Goal: Task Accomplishment & Management: Manage account settings

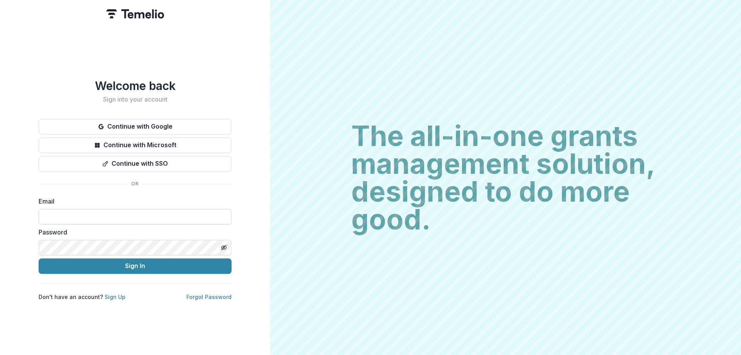
click at [90, 217] on input at bounding box center [135, 216] width 193 height 15
type input "**********"
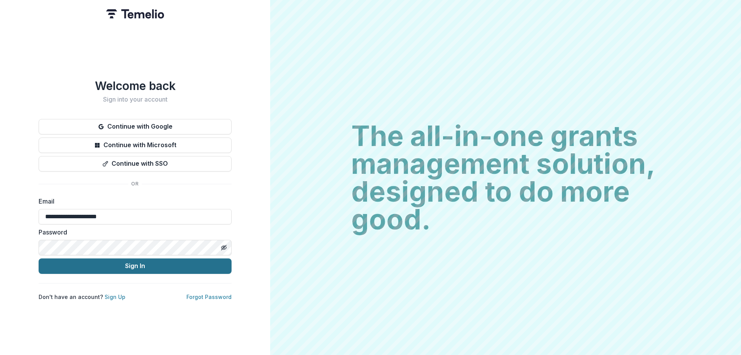
click at [127, 266] on button "Sign In" at bounding box center [135, 265] width 193 height 15
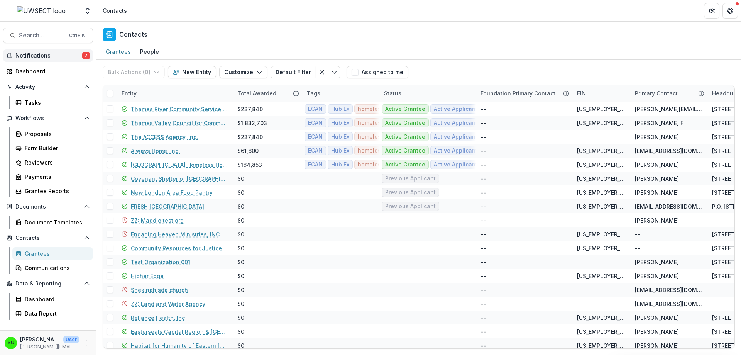
click at [37, 58] on span "Notifications" at bounding box center [48, 56] width 67 height 7
click at [238, 22] on div "Contacts" at bounding box center [419, 33] width 645 height 23
click at [36, 135] on div "Proposals" at bounding box center [56, 134] width 62 height 8
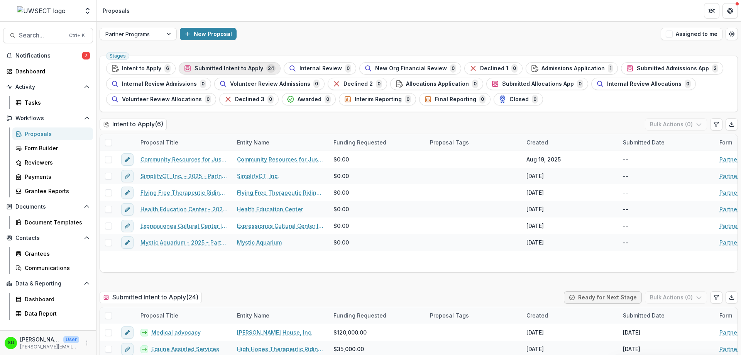
click at [235, 73] on button "Submitted Intent to Apply 24" at bounding box center [230, 68] width 102 height 12
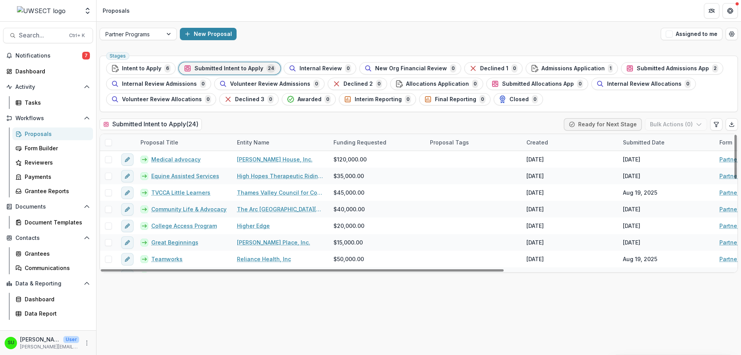
click at [551, 138] on div "Created" at bounding box center [537, 142] width 31 height 8
click at [551, 175] on span "Sort Ascending" at bounding box center [557, 176] width 41 height 7
click at [538, 119] on div "Submitted Intent to Apply ( 24 ) Ready for Next Stage Bulk Actions ( 0 )" at bounding box center [419, 125] width 639 height 15
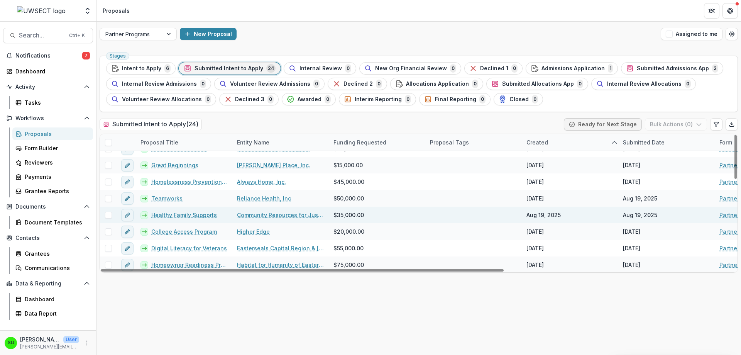
scroll to position [277, 0]
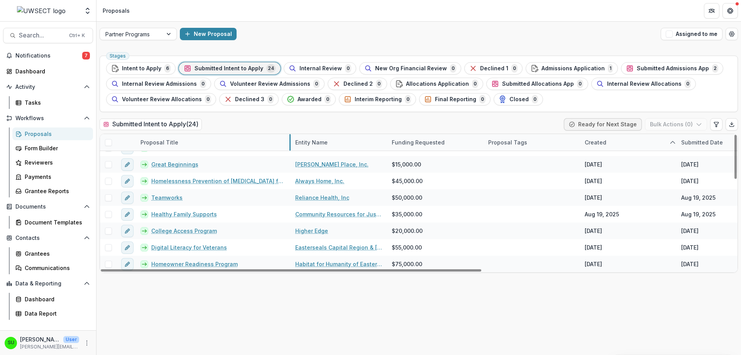
drag, startPoint x: 232, startPoint y: 141, endPoint x: 290, endPoint y: 148, distance: 58.8
click at [254, 122] on div "Submitted Intent to Apply ( 24 ) Ready for Next Stage Bulk Actions ( 0 )" at bounding box center [419, 125] width 639 height 15
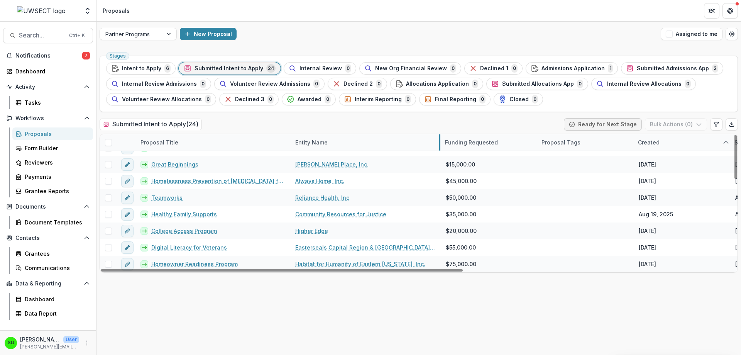
drag, startPoint x: 387, startPoint y: 135, endPoint x: 440, endPoint y: 140, distance: 53.5
click at [276, 125] on div "Submitted Intent to Apply ( 24 ) Ready for Next Stage Bulk Actions ( 0 )" at bounding box center [419, 125] width 639 height 15
click at [191, 298] on div "Stages Intent to Apply 6 Submitted Intent to Apply 24 Internal Review 0 New Org…" at bounding box center [419, 204] width 645 height 302
drag, startPoint x: 391, startPoint y: 271, endPoint x: 290, endPoint y: 275, distance: 101.3
click at [314, 271] on div at bounding box center [282, 270] width 363 height 2
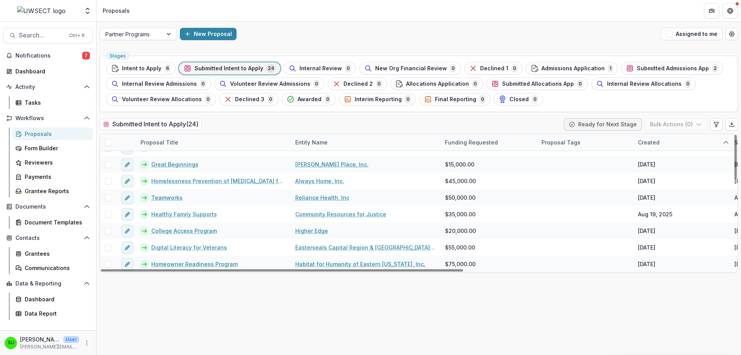
click at [211, 300] on div "Stages Intent to Apply 6 Submitted Intent to Apply 24 Internal Review 0 New Org…" at bounding box center [419, 204] width 645 height 302
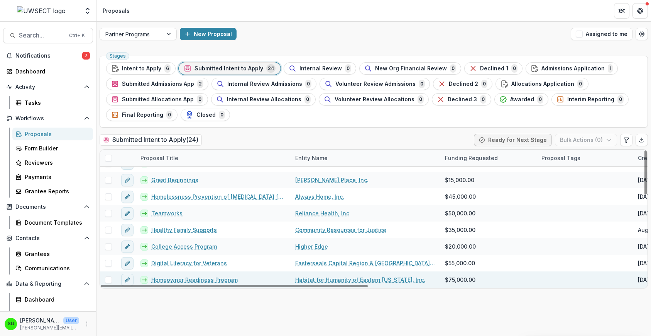
click at [191, 277] on link "Homeowner Readiness Program" at bounding box center [194, 279] width 86 height 8
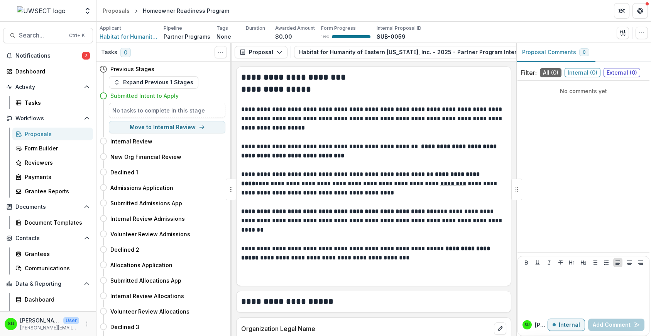
drag, startPoint x: 406, startPoint y: 63, endPoint x: 514, endPoint y: 63, distance: 108.1
click at [514, 63] on div "**********" at bounding box center [374, 199] width 285 height 274
drag, startPoint x: 428, startPoint y: 61, endPoint x: 502, endPoint y: 61, distance: 74.1
click at [502, 61] on div "Proposal Proposal Payments Reports Grant Agreements Board Summaries Bank Detail…" at bounding box center [374, 52] width 285 height 19
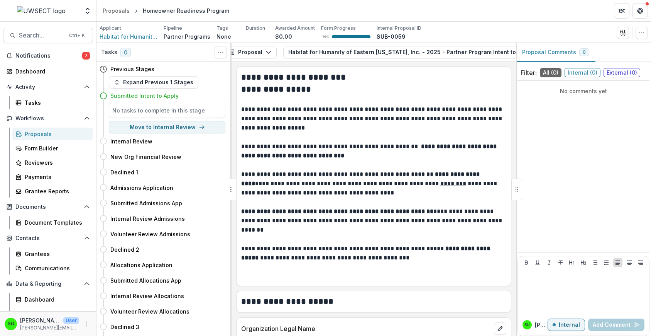
click at [505, 63] on div "**********" at bounding box center [374, 199] width 285 height 274
click at [464, 51] on icon "View Attached Files" at bounding box center [467, 52] width 6 height 6
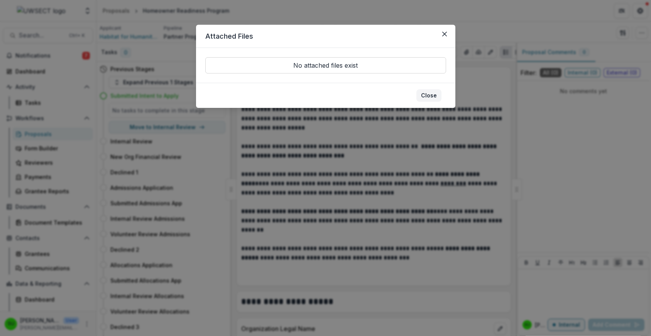
click at [432, 93] on button "Close" at bounding box center [429, 95] width 25 height 12
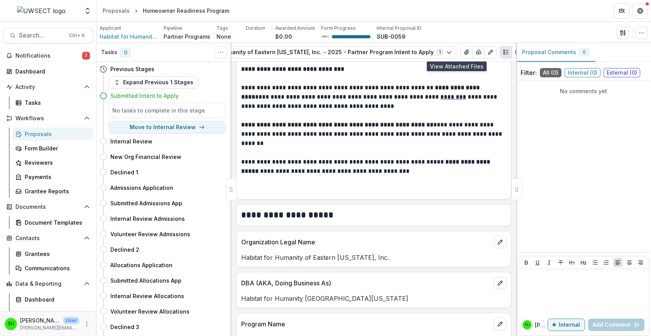
scroll to position [0, 0]
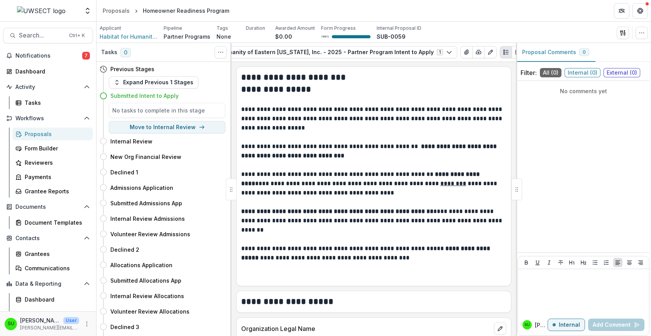
click at [624, 70] on span "External ( 0 )" at bounding box center [622, 72] width 37 height 9
click at [567, 101] on div "No comments yet" at bounding box center [584, 166] width 132 height 165
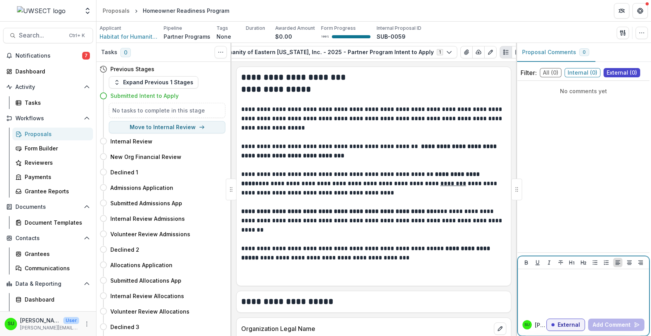
click at [557, 284] on div at bounding box center [583, 291] width 125 height 39
click at [575, 75] on span "Internal ( 0 )" at bounding box center [583, 72] width 36 height 9
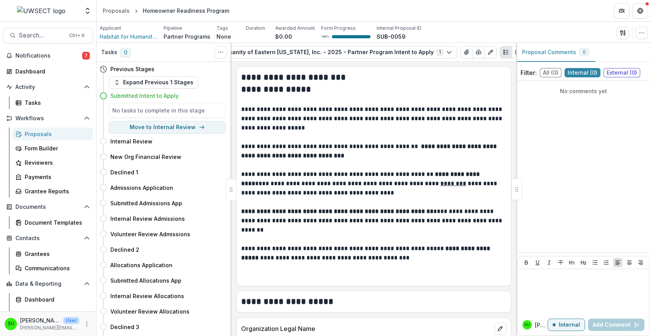
click at [621, 69] on span "External ( 0 )" at bounding box center [622, 72] width 37 height 9
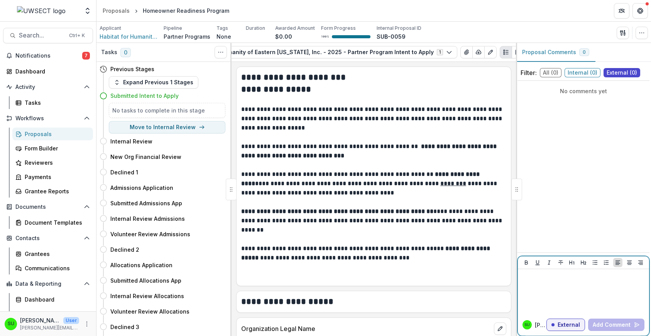
click at [556, 292] on div at bounding box center [583, 291] width 125 height 39
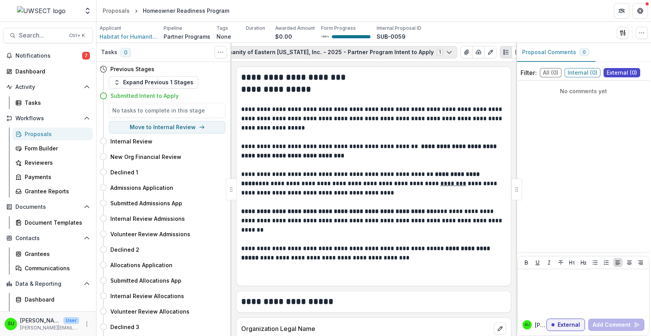
click at [340, 50] on button "Habitat for Humanity of Eastern [US_STATE], Inc. - 2025 - Partner Program Inten…" at bounding box center [321, 52] width 273 height 12
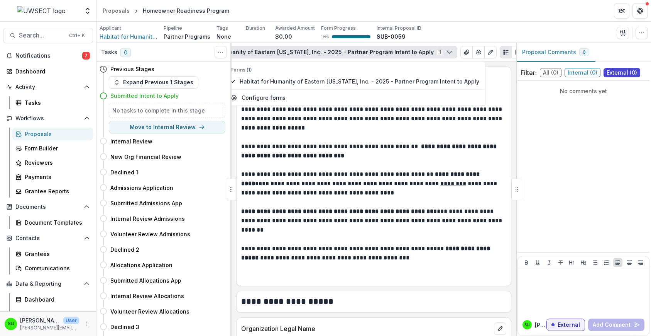
click at [448, 136] on p at bounding box center [373, 136] width 265 height 9
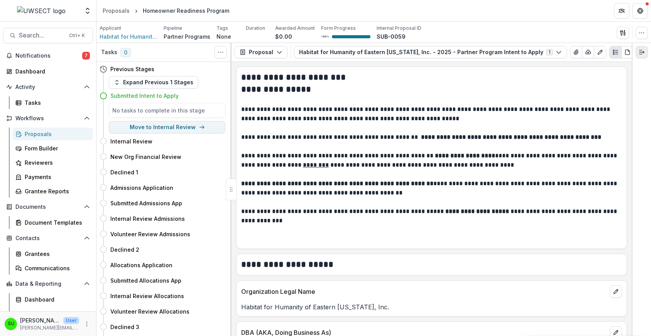
click at [638, 51] on button "Expand right" at bounding box center [642, 52] width 12 height 12
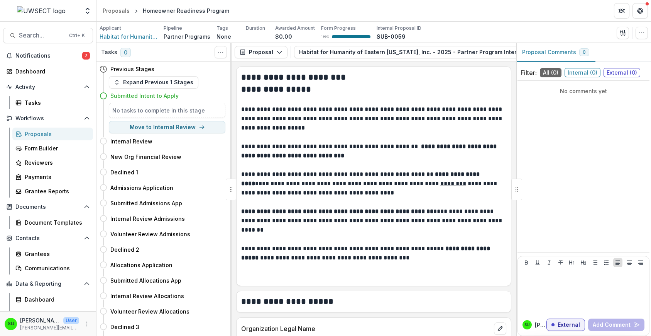
click at [348, 134] on p at bounding box center [373, 136] width 265 height 9
click at [337, 50] on button "Habitat for Humanity of Eastern [US_STATE], Inc. - 2025 - Partner Program Inten…" at bounding box center [430, 52] width 273 height 12
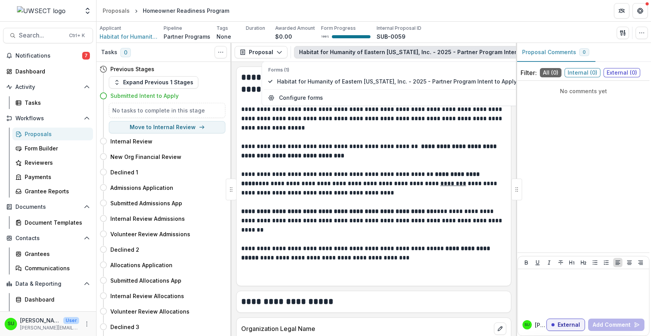
click at [337, 50] on button "Habitat for Humanity of Eastern [US_STATE], Inc. - 2025 - Partner Program Inten…" at bounding box center [430, 52] width 273 height 12
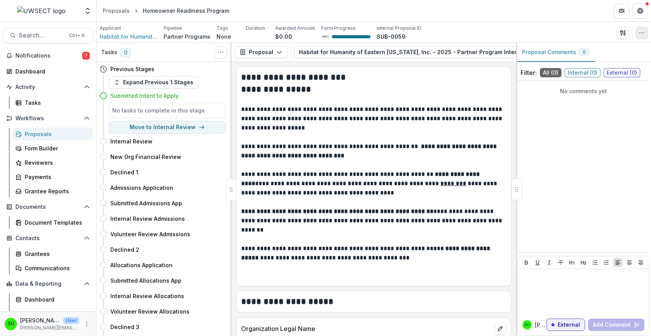
click at [644, 33] on icon "button" at bounding box center [642, 33] width 6 height 6
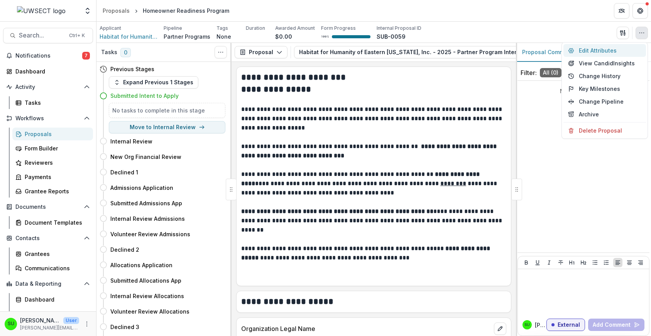
click at [599, 49] on button "Edit Attributes" at bounding box center [605, 50] width 83 height 13
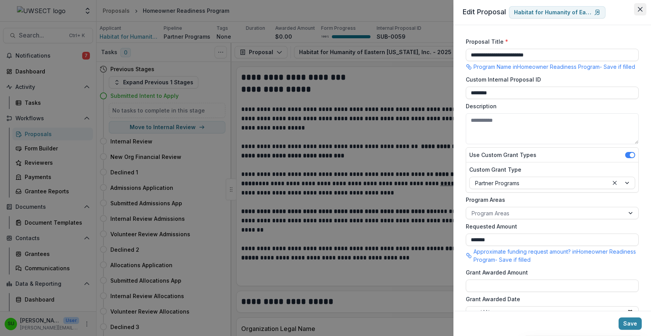
click at [639, 12] on button "Close" at bounding box center [640, 9] width 12 height 12
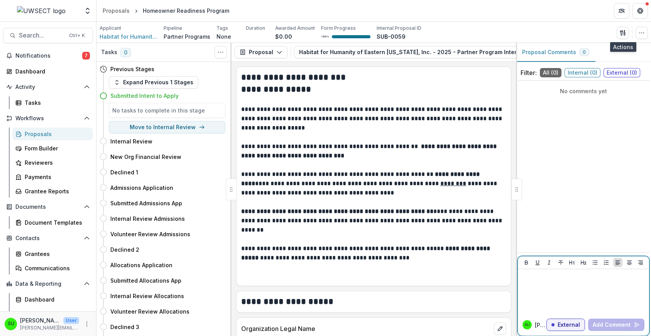
click at [549, 280] on p at bounding box center [583, 276] width 125 height 8
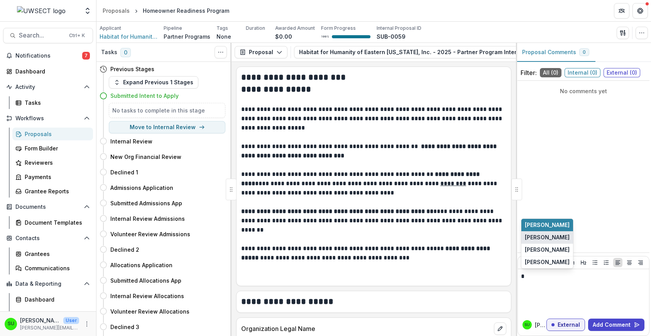
click at [548, 239] on button "[PERSON_NAME]" at bounding box center [548, 237] width 52 height 12
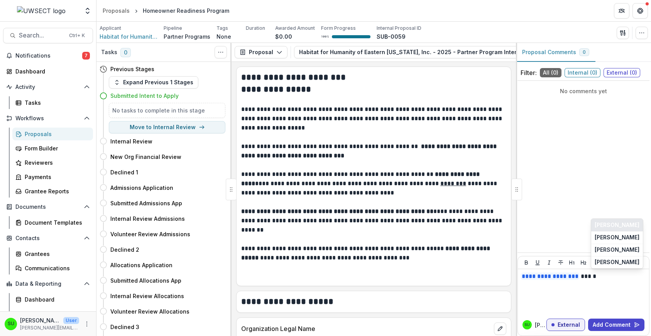
click at [605, 224] on button "[PERSON_NAME]" at bounding box center [618, 225] width 52 height 12
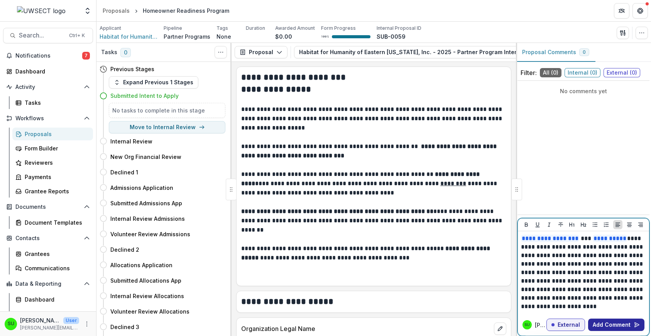
click at [624, 325] on button "Add Comment" at bounding box center [616, 324] width 56 height 12
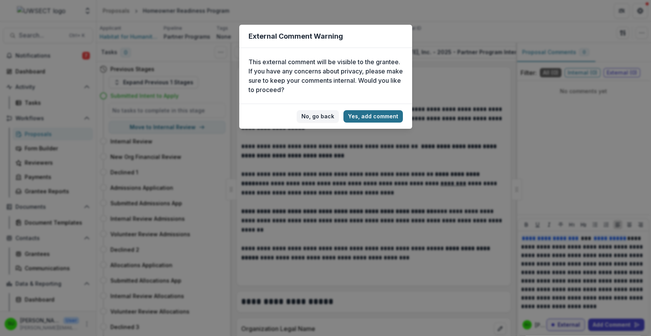
click at [367, 118] on button "Yes, add comment" at bounding box center [373, 116] width 59 height 12
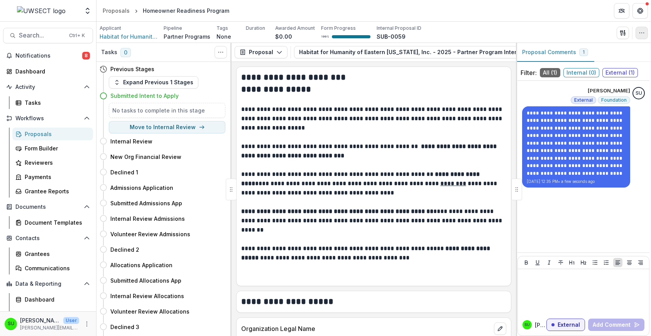
click at [642, 34] on icon "button" at bounding box center [642, 33] width 6 height 6
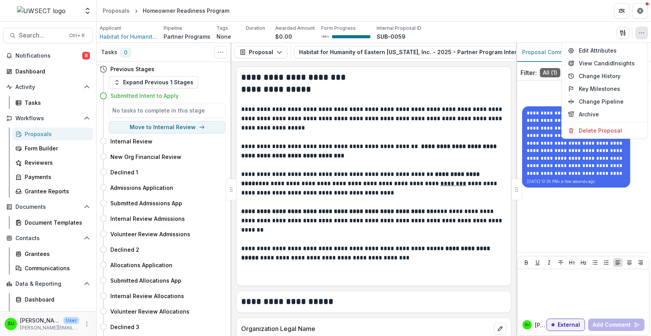
click at [485, 18] on header "Proposals Homeowner Readiness Program" at bounding box center [374, 10] width 555 height 21
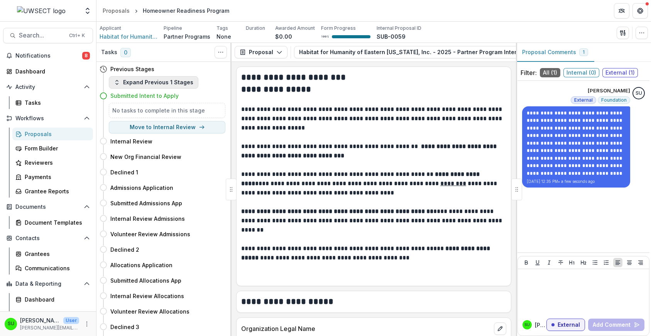
click at [133, 83] on button "Expand Previous 1 Stages" at bounding box center [154, 82] width 90 height 12
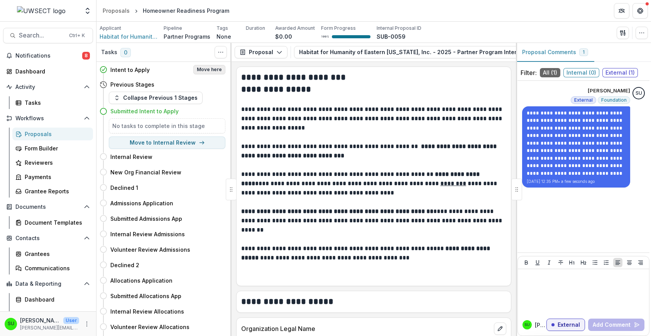
click at [210, 68] on button "Move here" at bounding box center [209, 69] width 32 height 9
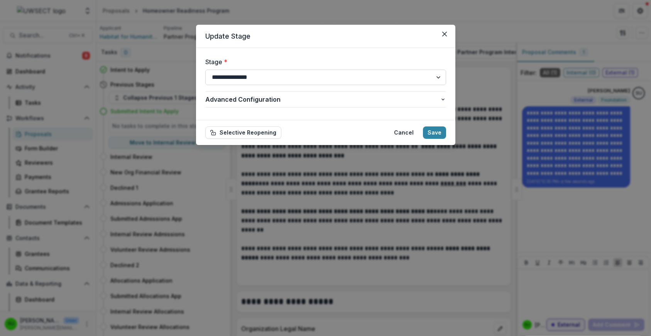
click at [236, 76] on select "**********" at bounding box center [325, 77] width 241 height 15
click at [264, 102] on span "Advanced Configuration" at bounding box center [322, 99] width 235 height 9
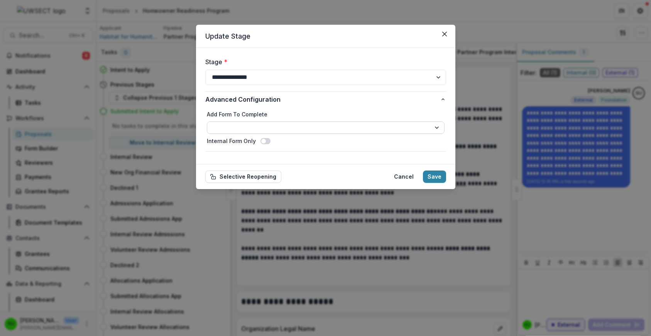
click at [256, 127] on select "**********" at bounding box center [326, 127] width 238 height 12
click at [257, 101] on span "Advanced Configuration" at bounding box center [322, 99] width 235 height 9
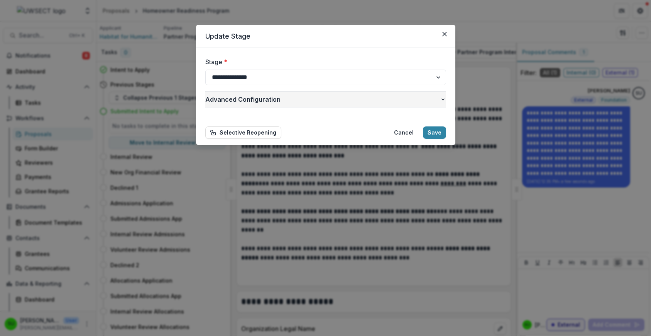
click at [257, 101] on span "Advanced Configuration" at bounding box center [322, 99] width 235 height 9
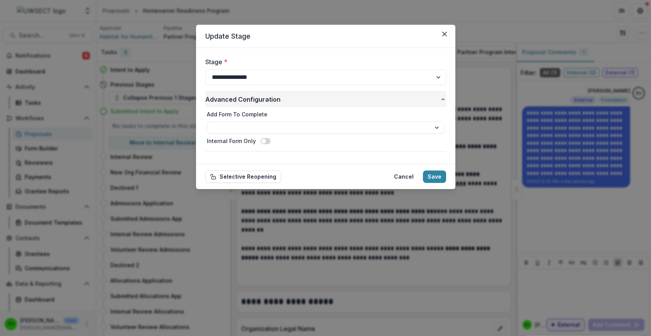
click at [257, 101] on span "Advanced Configuration" at bounding box center [322, 99] width 235 height 9
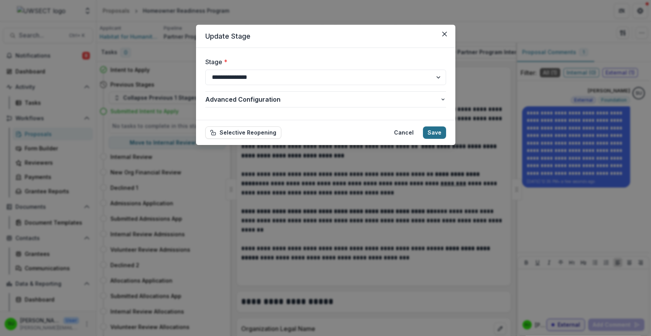
click at [443, 133] on button "Save" at bounding box center [434, 132] width 23 height 12
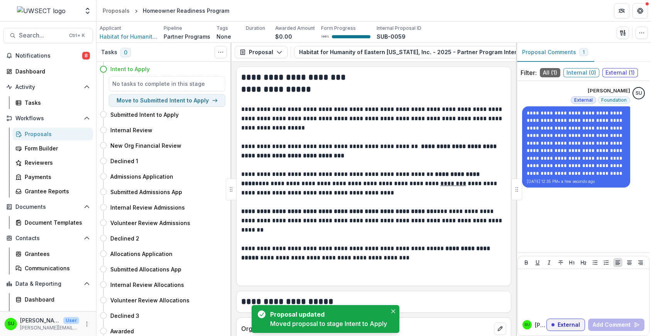
click at [39, 134] on div "Proposals" at bounding box center [56, 134] width 62 height 8
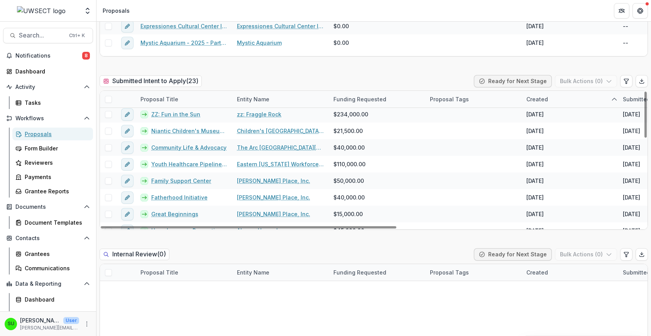
scroll to position [261, 0]
